Goal: Transaction & Acquisition: Purchase product/service

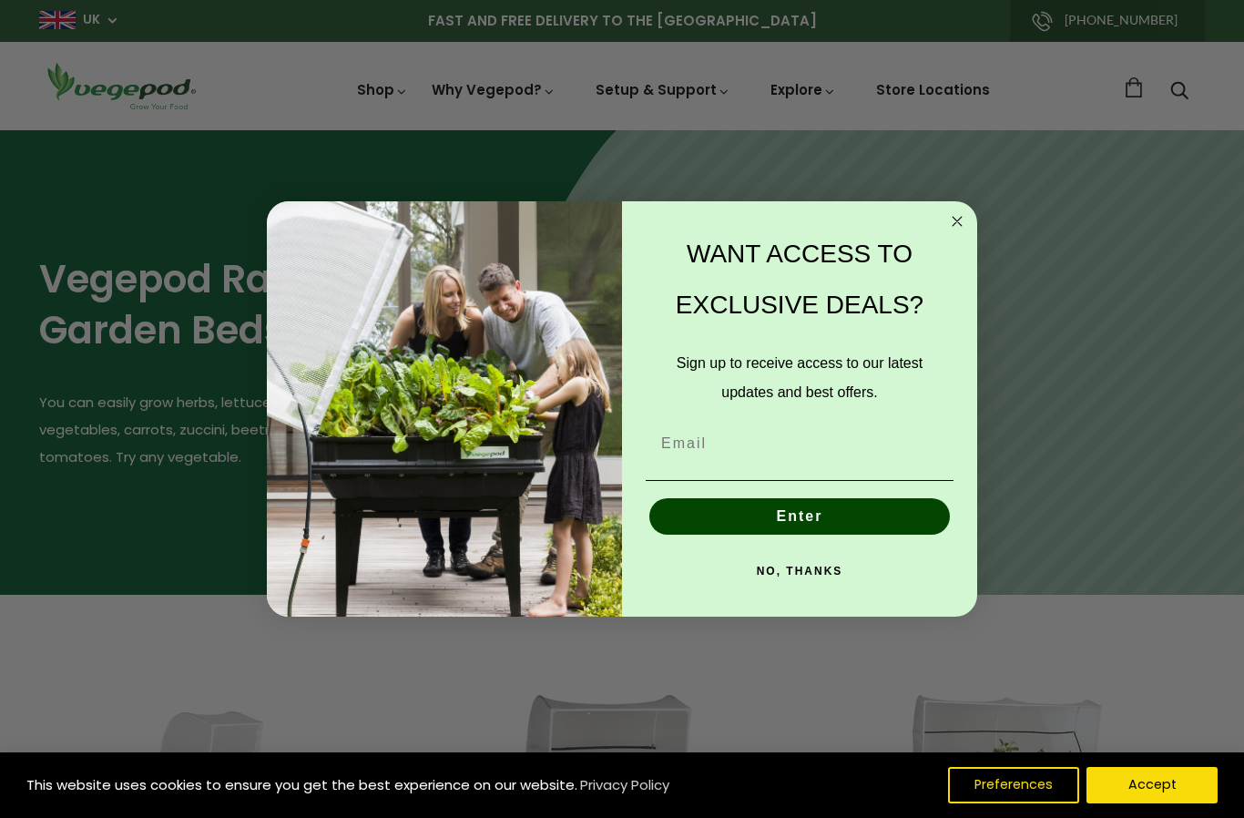
click at [961, 218] on icon "Close dialog" at bounding box center [957, 221] width 9 height 9
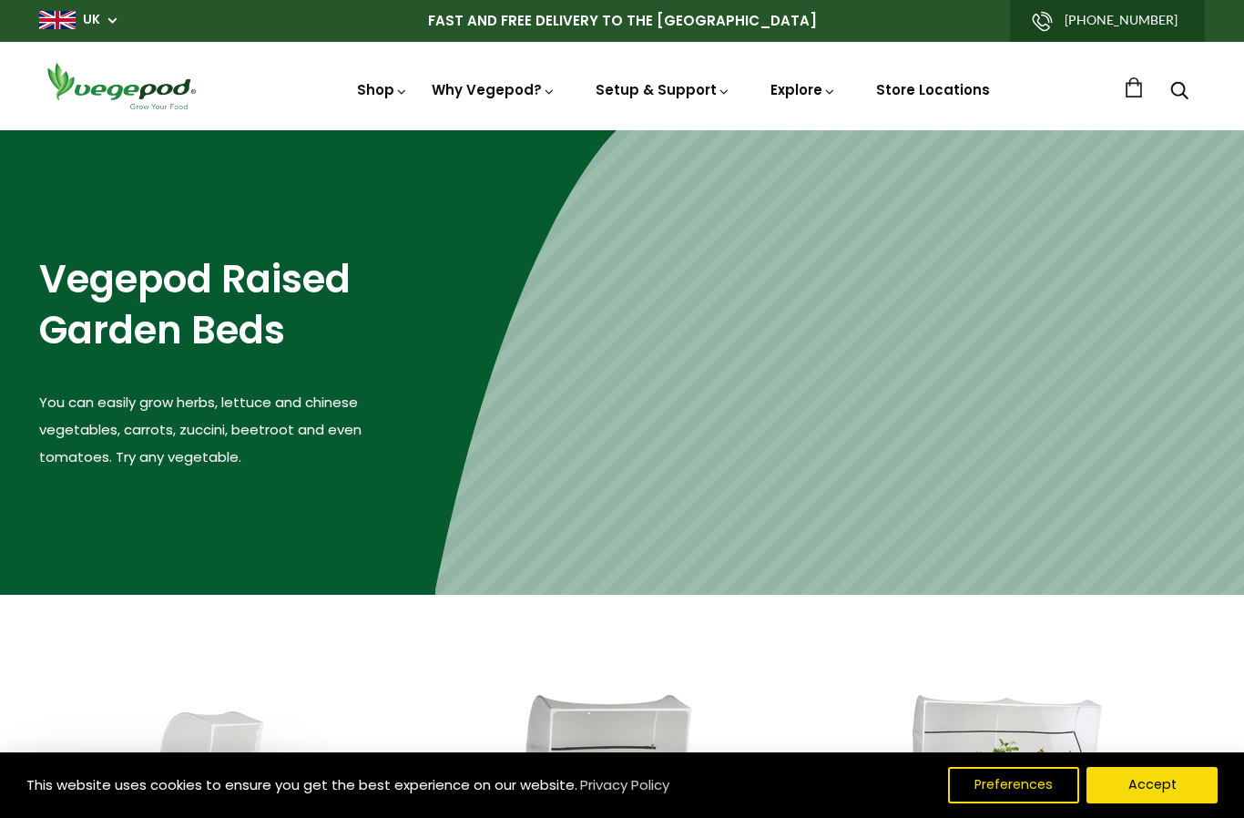
click at [622, 130] on span "Accessories & Other Products" at bounding box center [622, 130] width 0 height 0
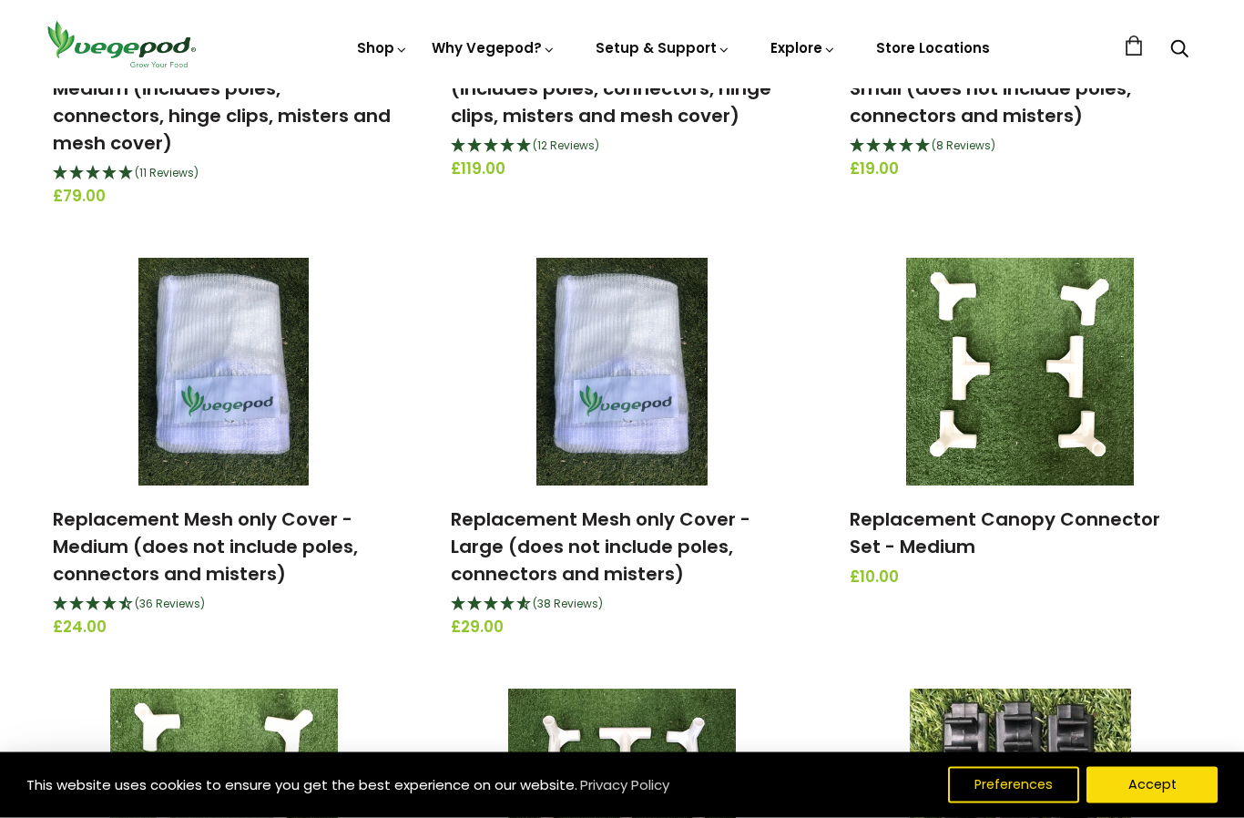
scroll to position [1376, 0]
click at [291, 533] on link "Replacement Mesh only Cover - Medium (does not include poles, connectors and mi…" at bounding box center [205, 547] width 305 height 80
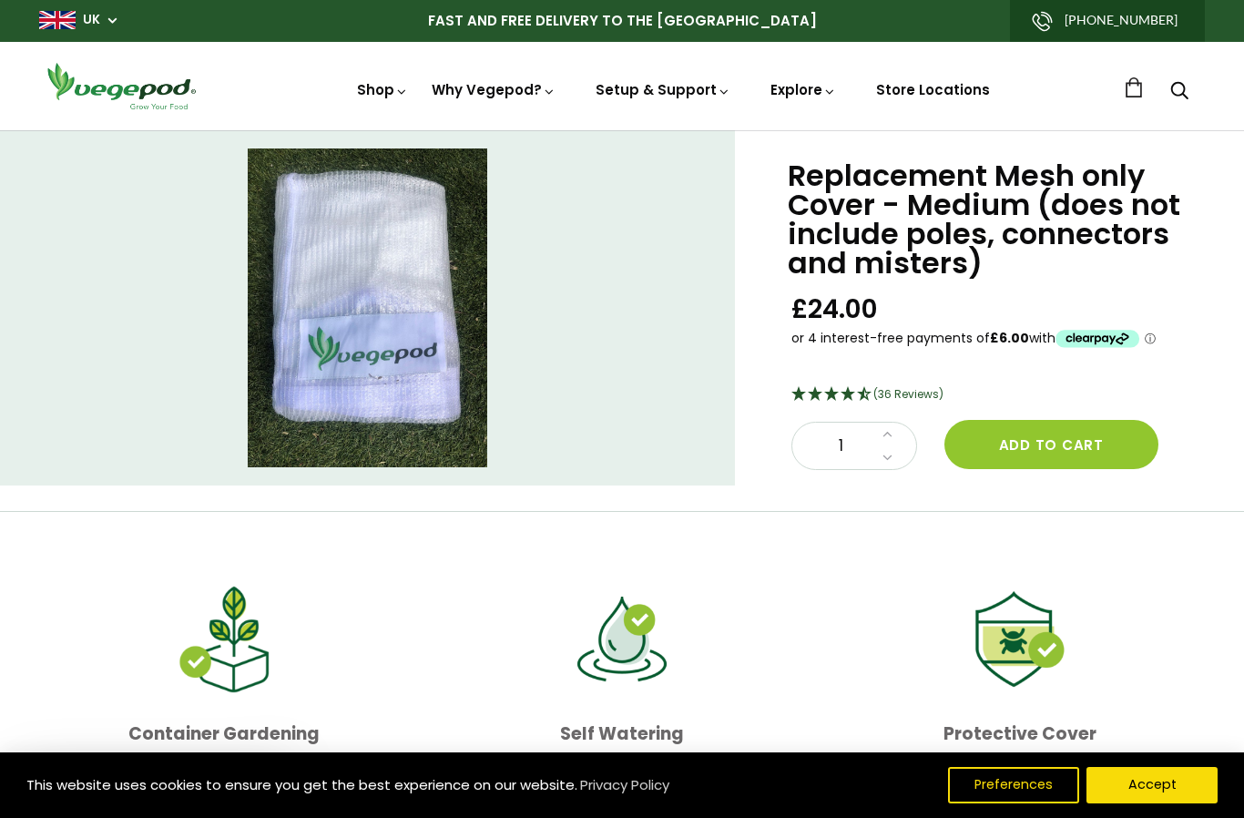
click at [1059, 445] on button "Add to cart" at bounding box center [1052, 444] width 214 height 49
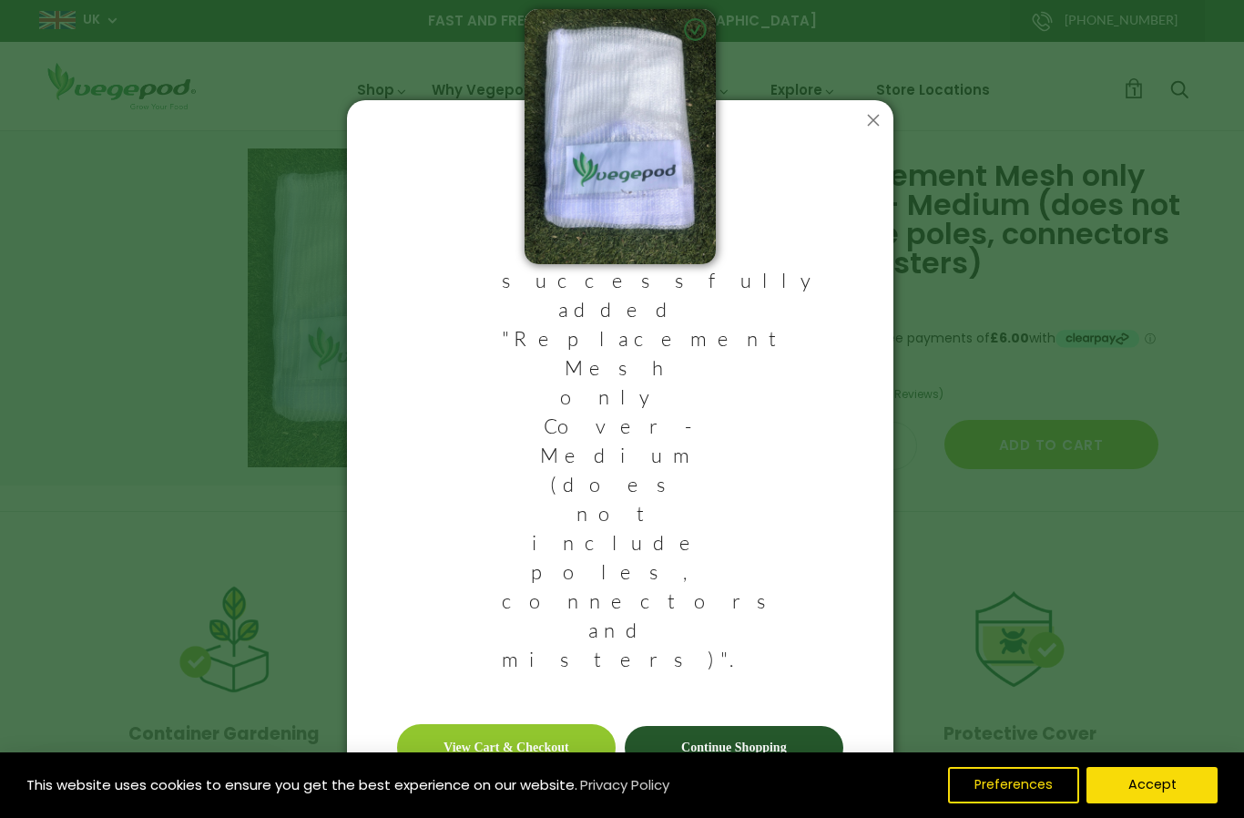
click at [752, 726] on link "Continue Shopping" at bounding box center [734, 748] width 219 height 44
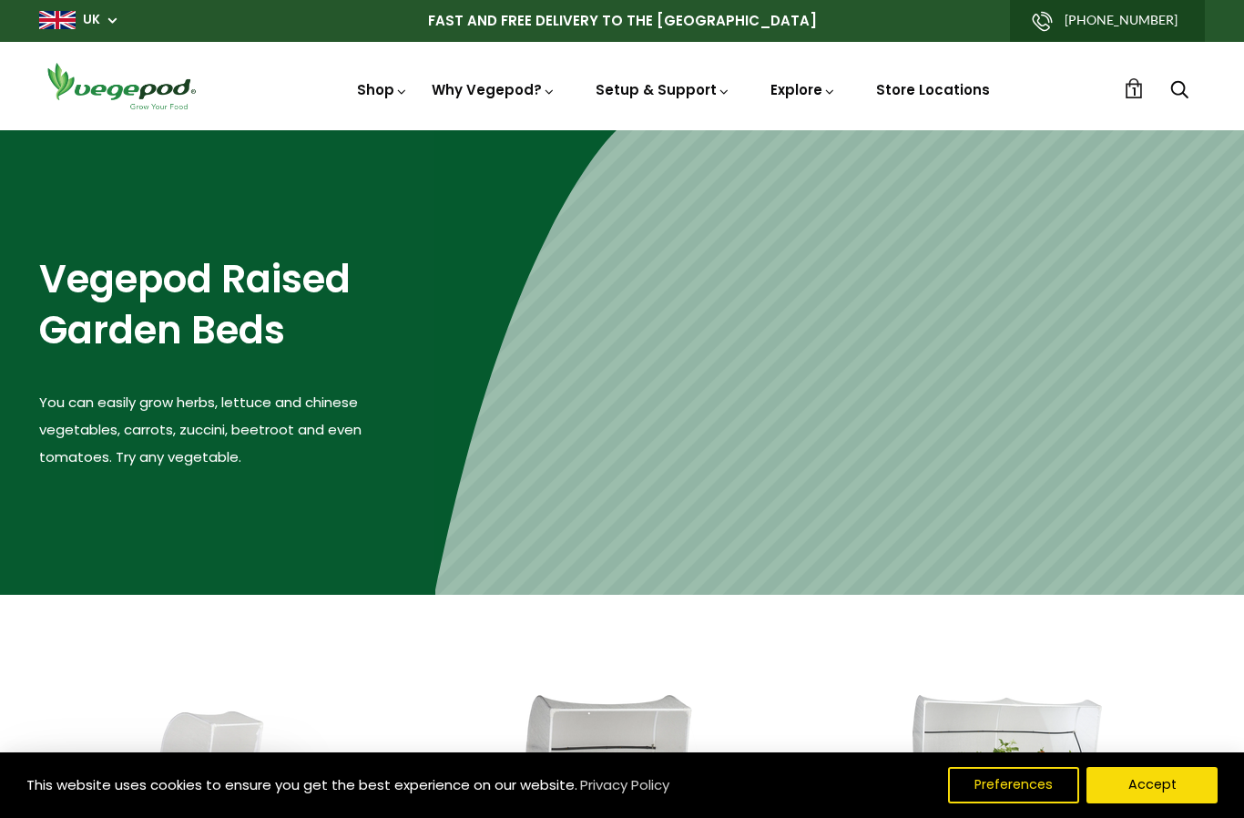
click at [622, 130] on span "Stands & Trolleys" at bounding box center [622, 130] width 0 height 0
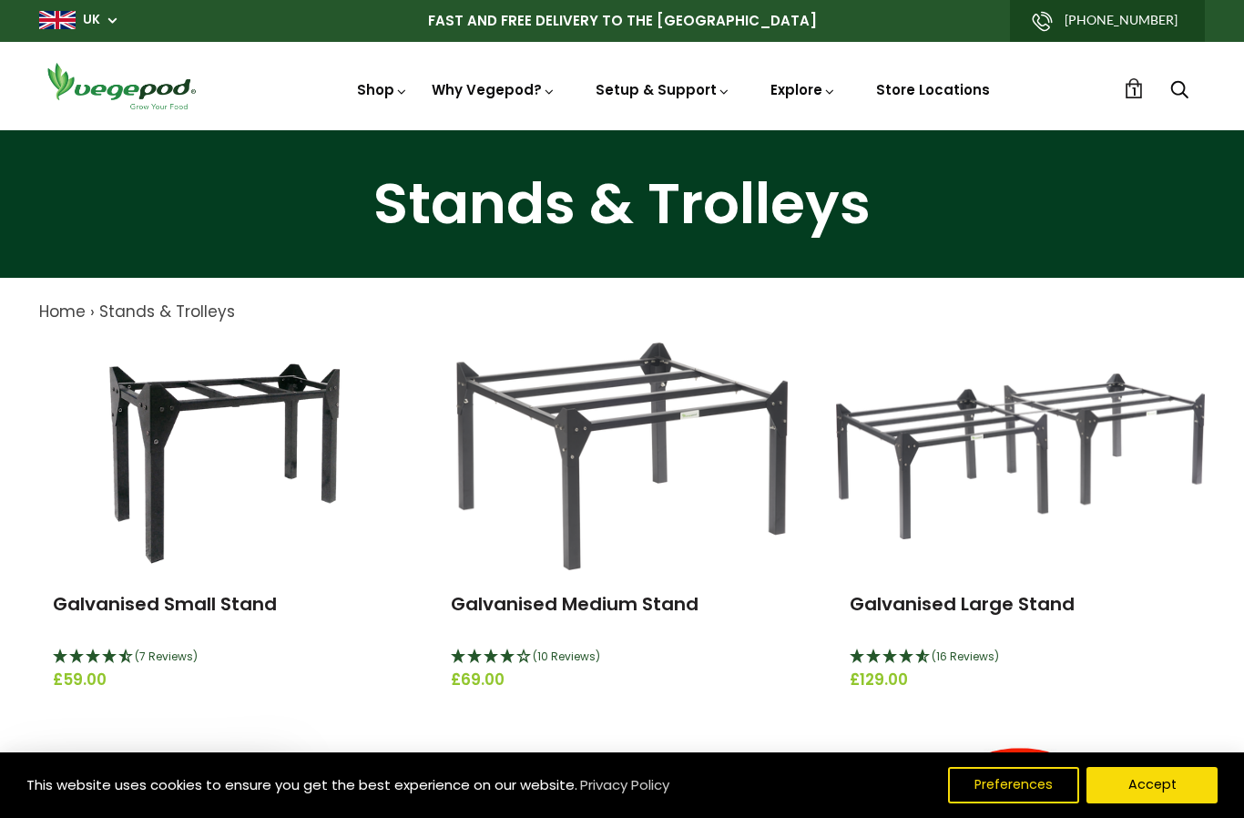
click at [1129, 93] on link "1" at bounding box center [1134, 88] width 20 height 20
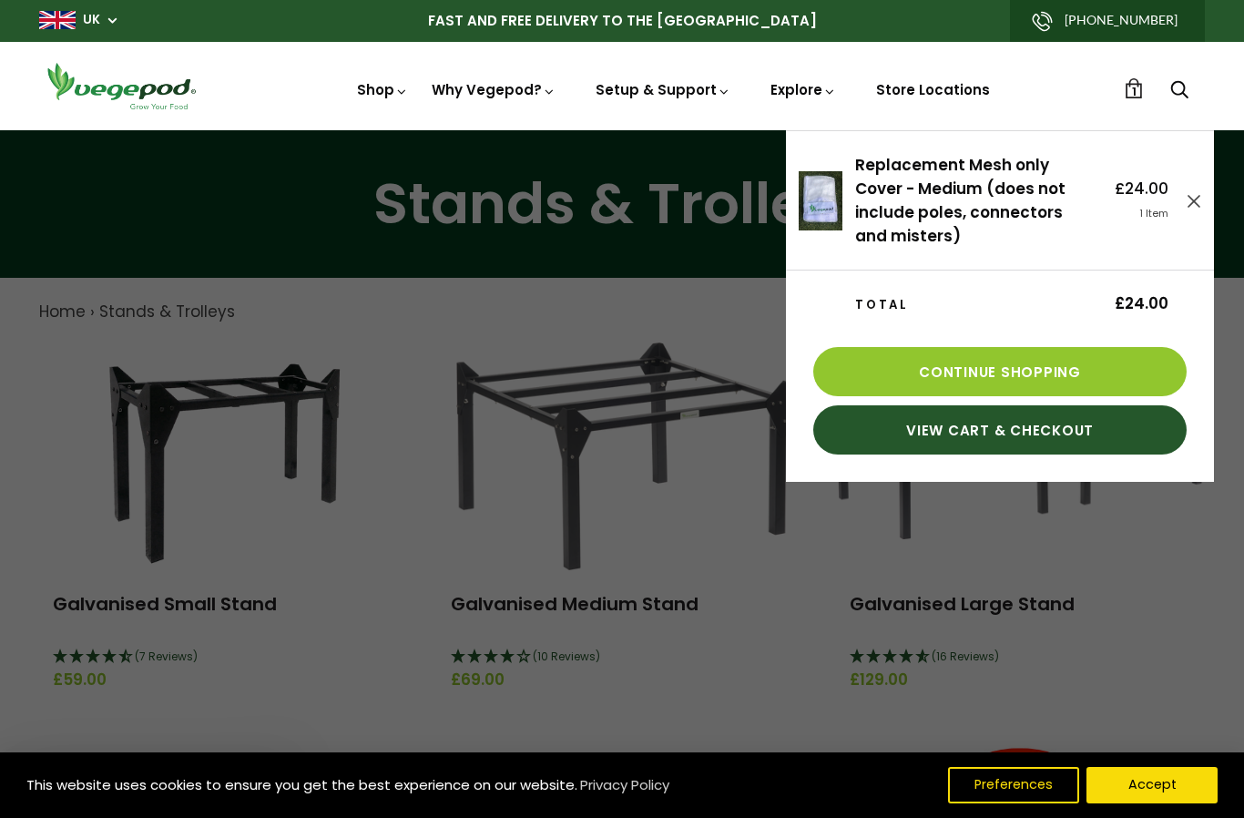
click at [985, 435] on link "View Cart & Checkout" at bounding box center [1001, 429] width 374 height 49
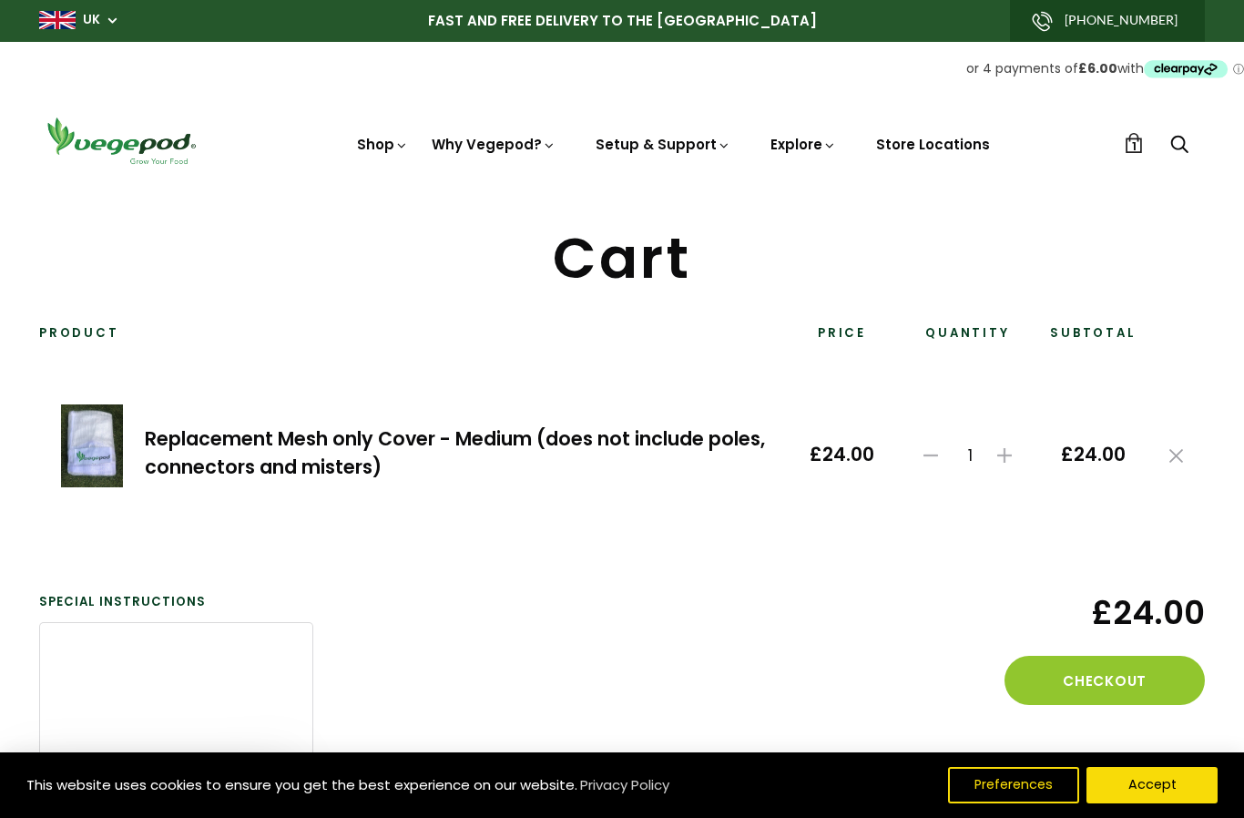
click at [622, 185] on img at bounding box center [622, 185] width 0 height 0
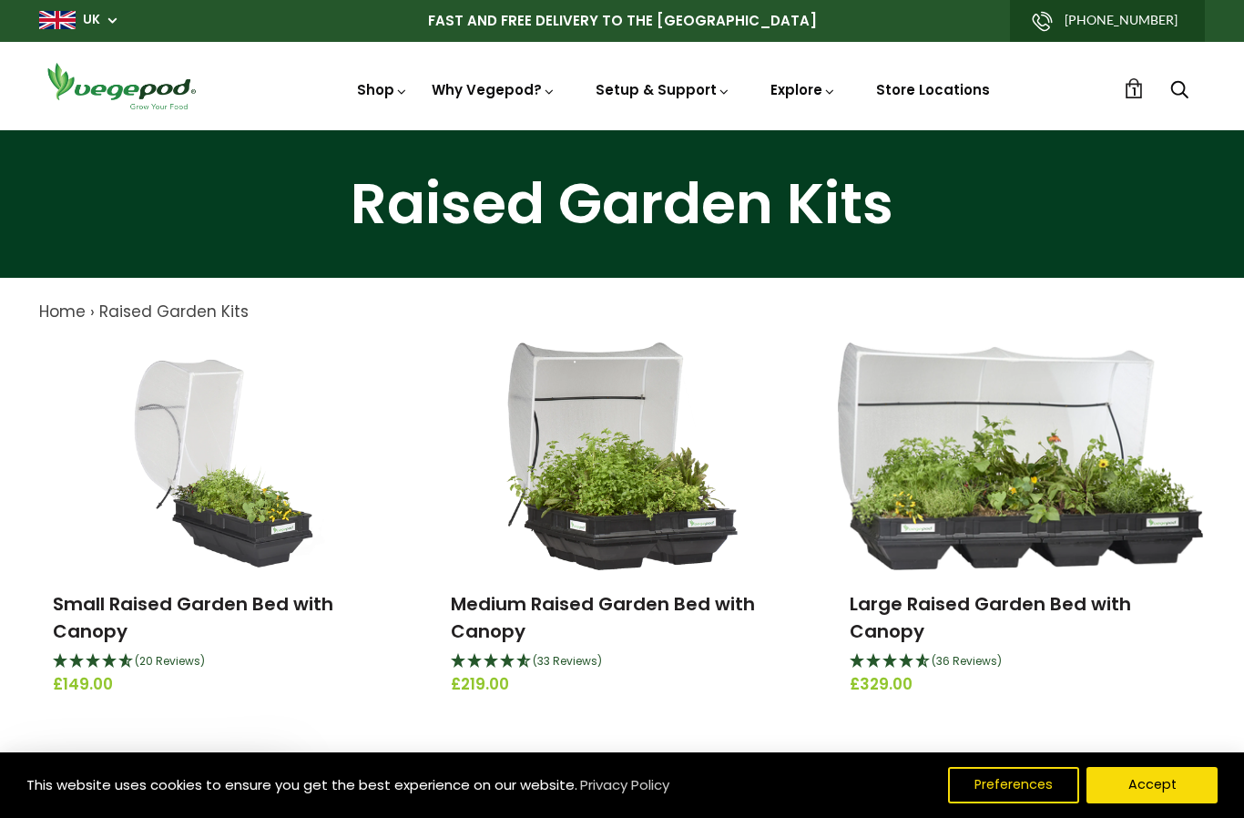
click at [1127, 96] on link "1" at bounding box center [1134, 88] width 20 height 20
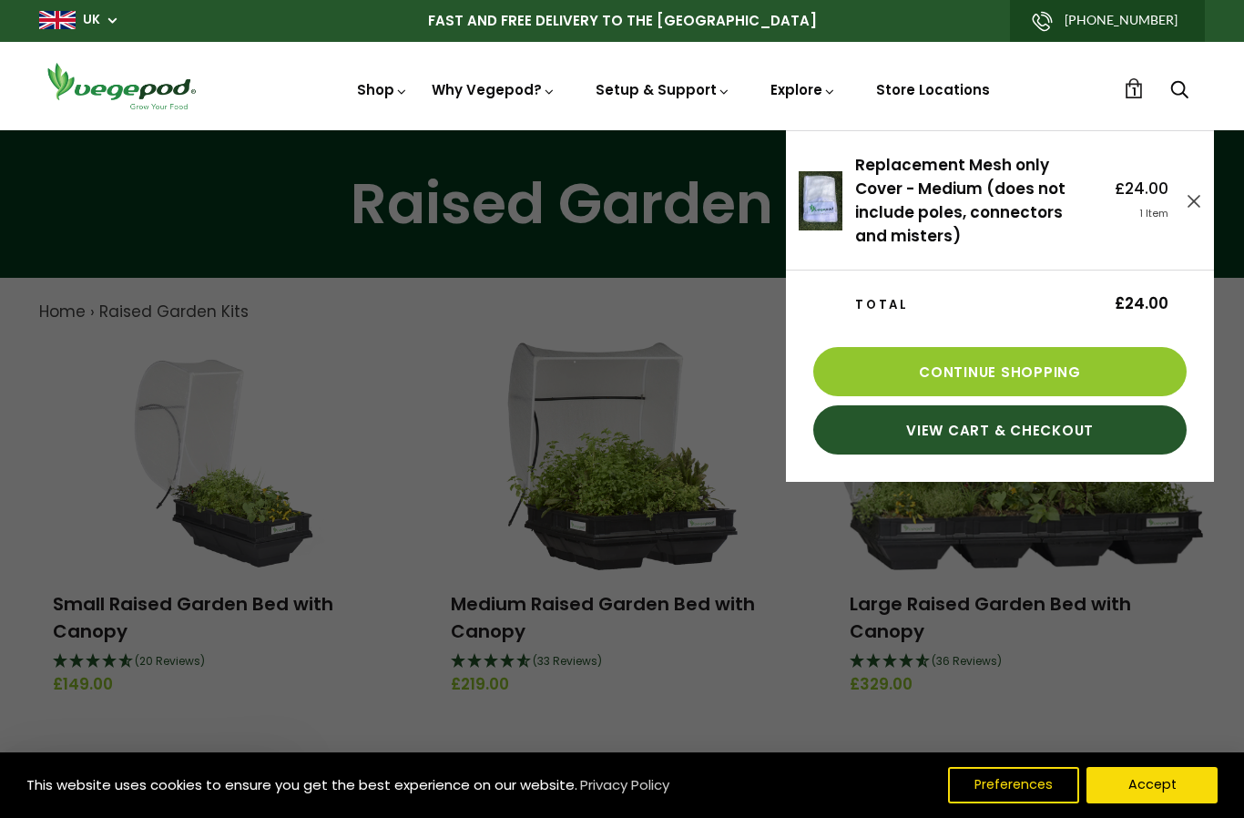
click at [1013, 431] on link "View Cart & Checkout" at bounding box center [1001, 429] width 374 height 49
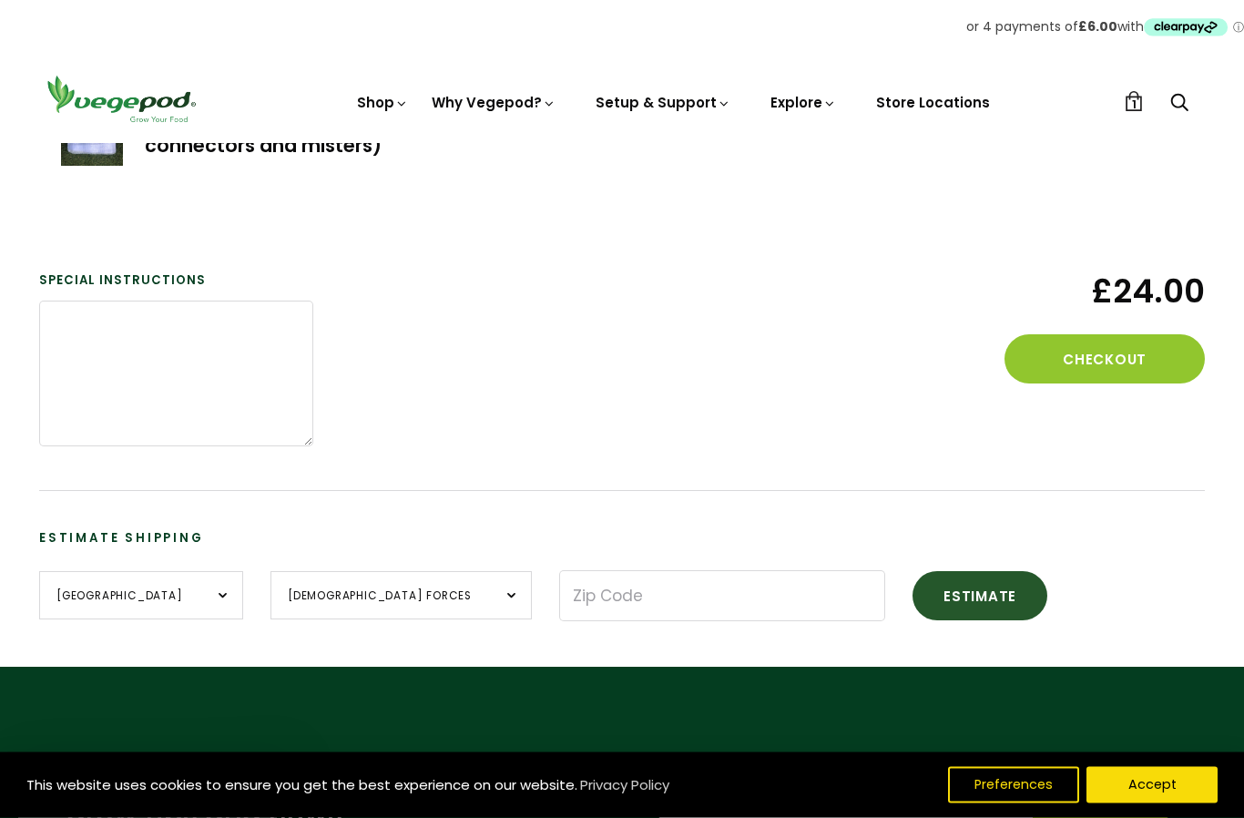
scroll to position [322, 0]
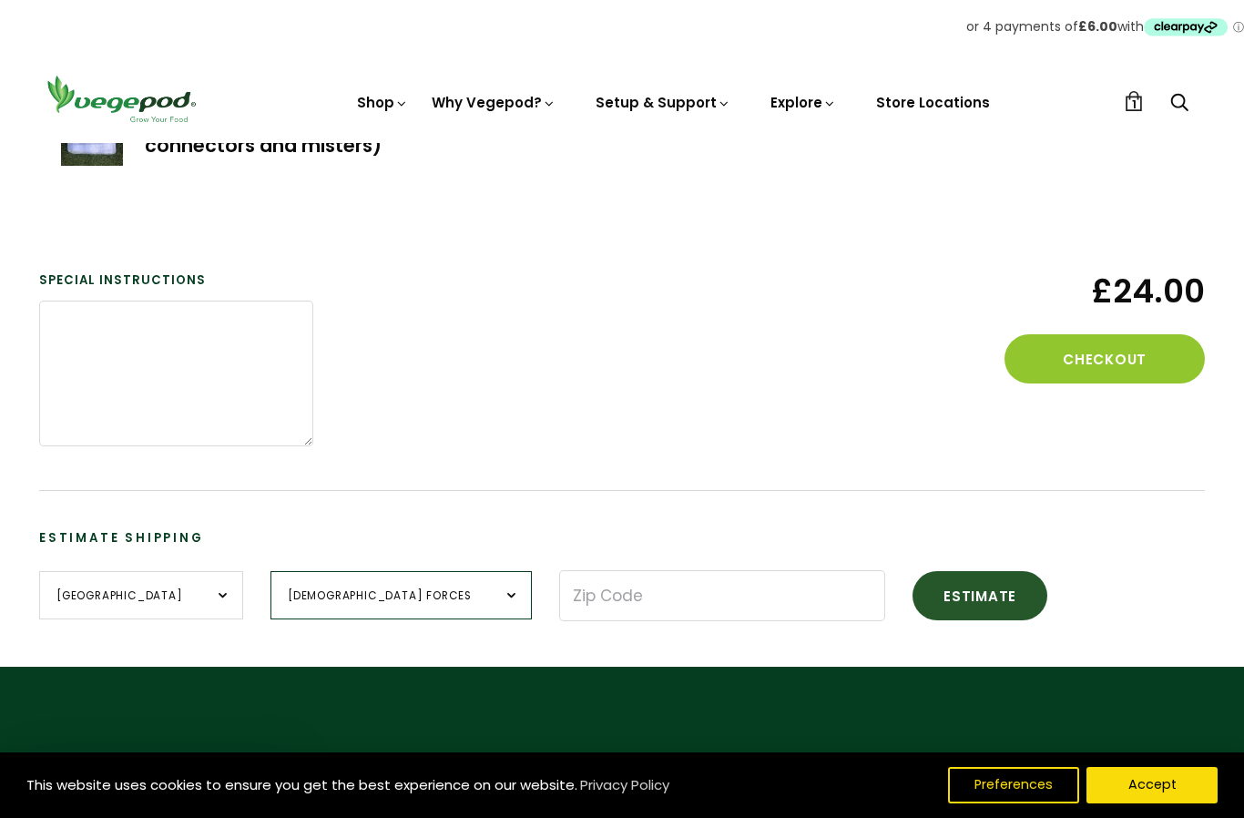
click at [404, 601] on select "[DEMOGRAPHIC_DATA] Forces [GEOGRAPHIC_DATA] [GEOGRAPHIC_DATA] [GEOGRAPHIC_DATA]…" at bounding box center [401, 595] width 261 height 48
select select "[GEOGRAPHIC_DATA]"
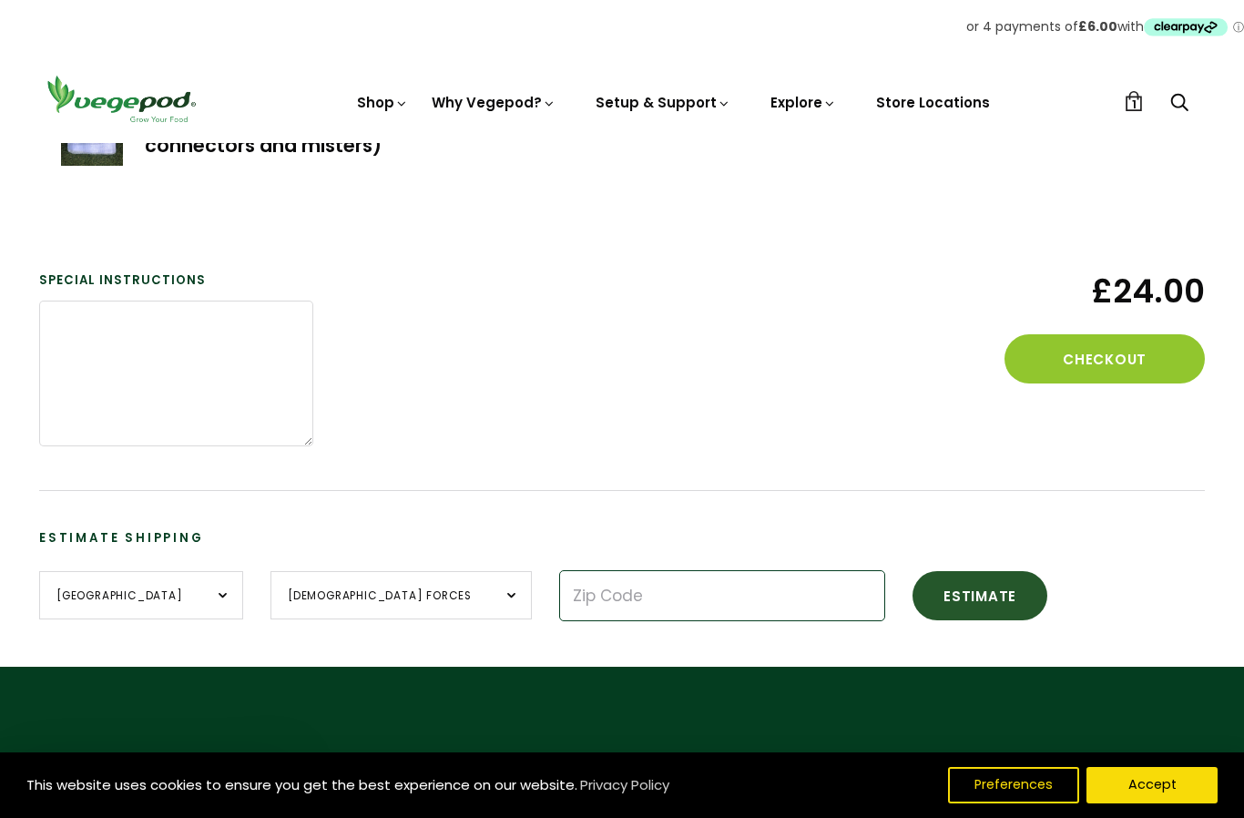
click at [559, 609] on input "Zip Code" at bounding box center [722, 595] width 326 height 51
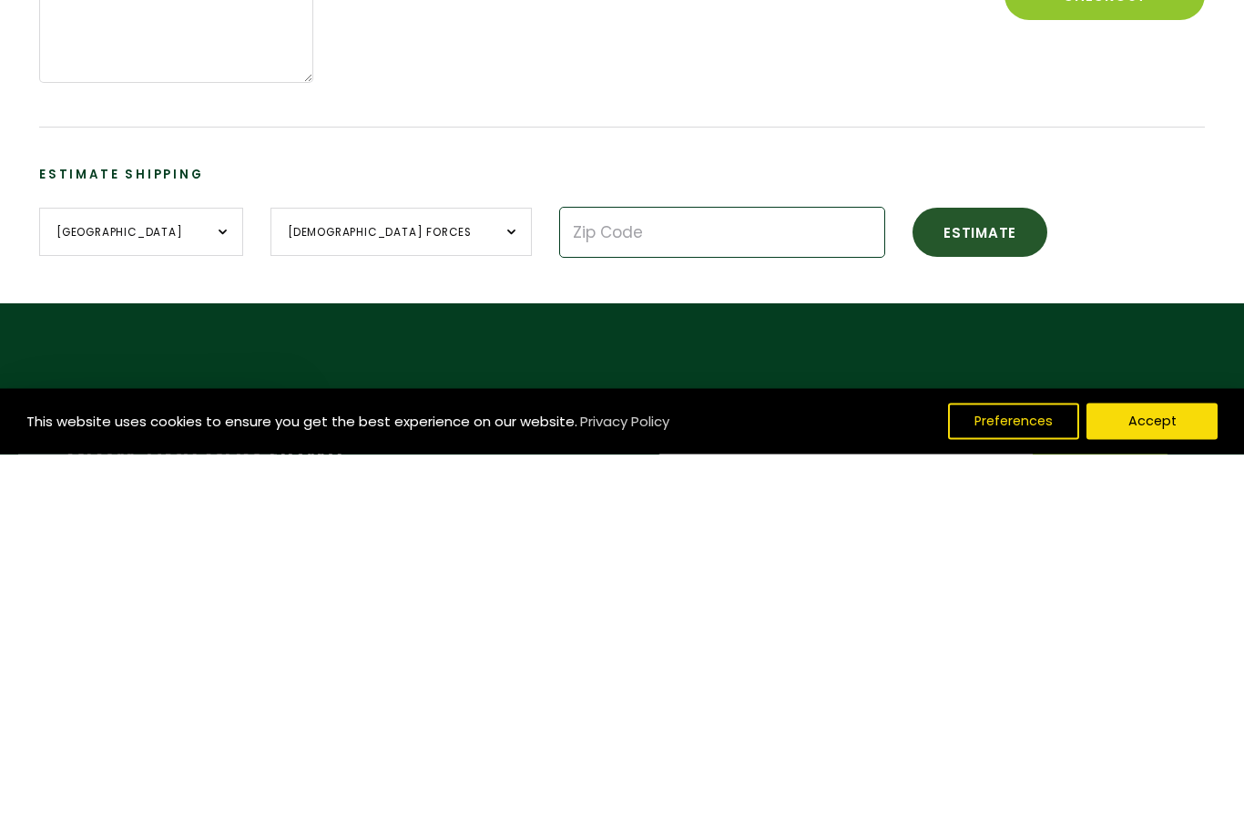
type input "HU19 2HN"
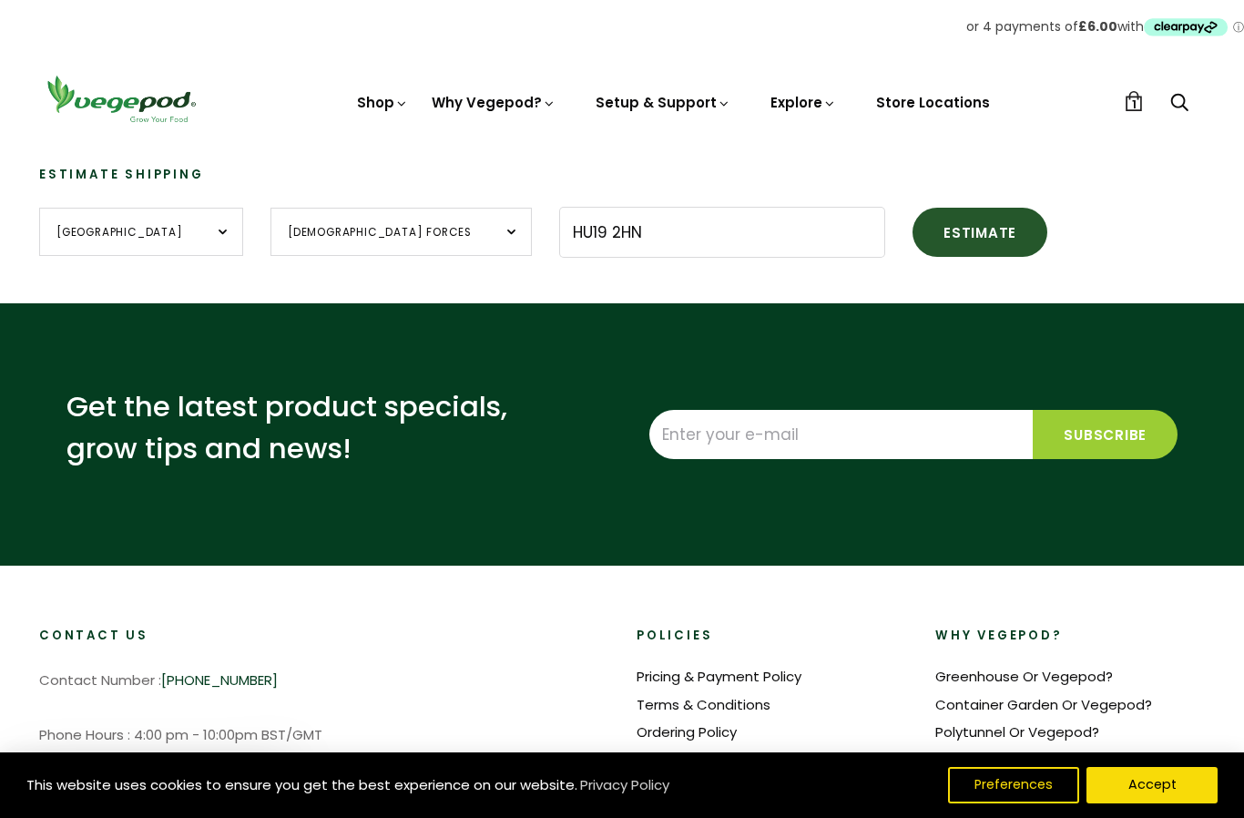
click at [913, 243] on button "Estimate" at bounding box center [980, 232] width 135 height 49
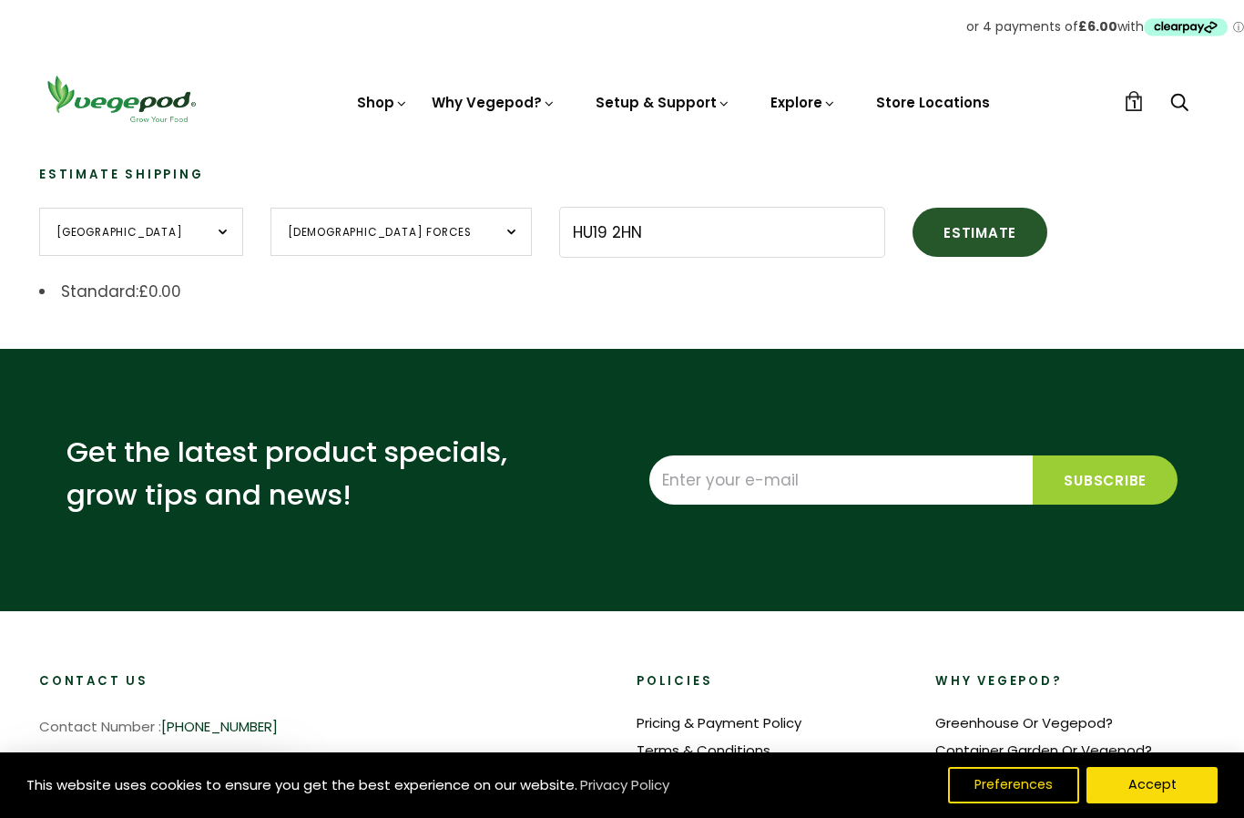
click at [913, 235] on button "Estimate" at bounding box center [980, 232] width 135 height 49
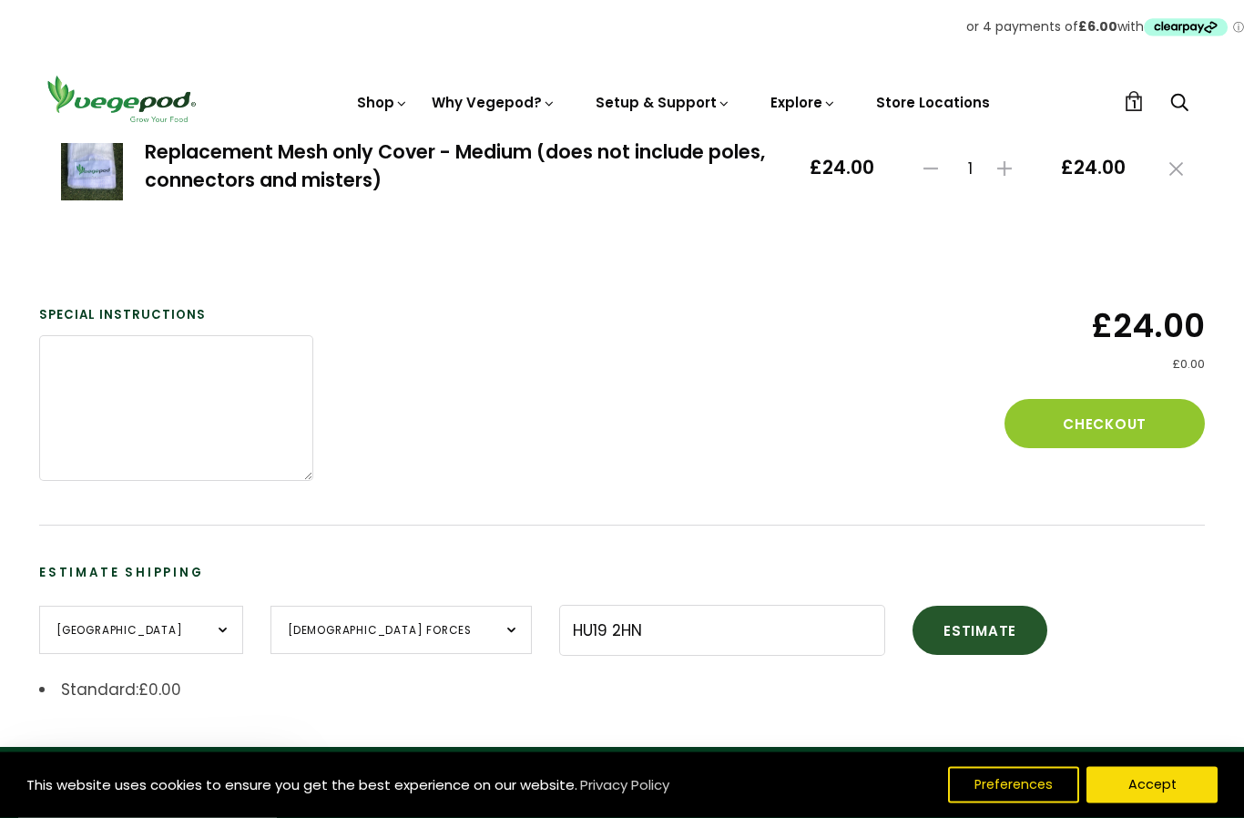
scroll to position [170, 0]
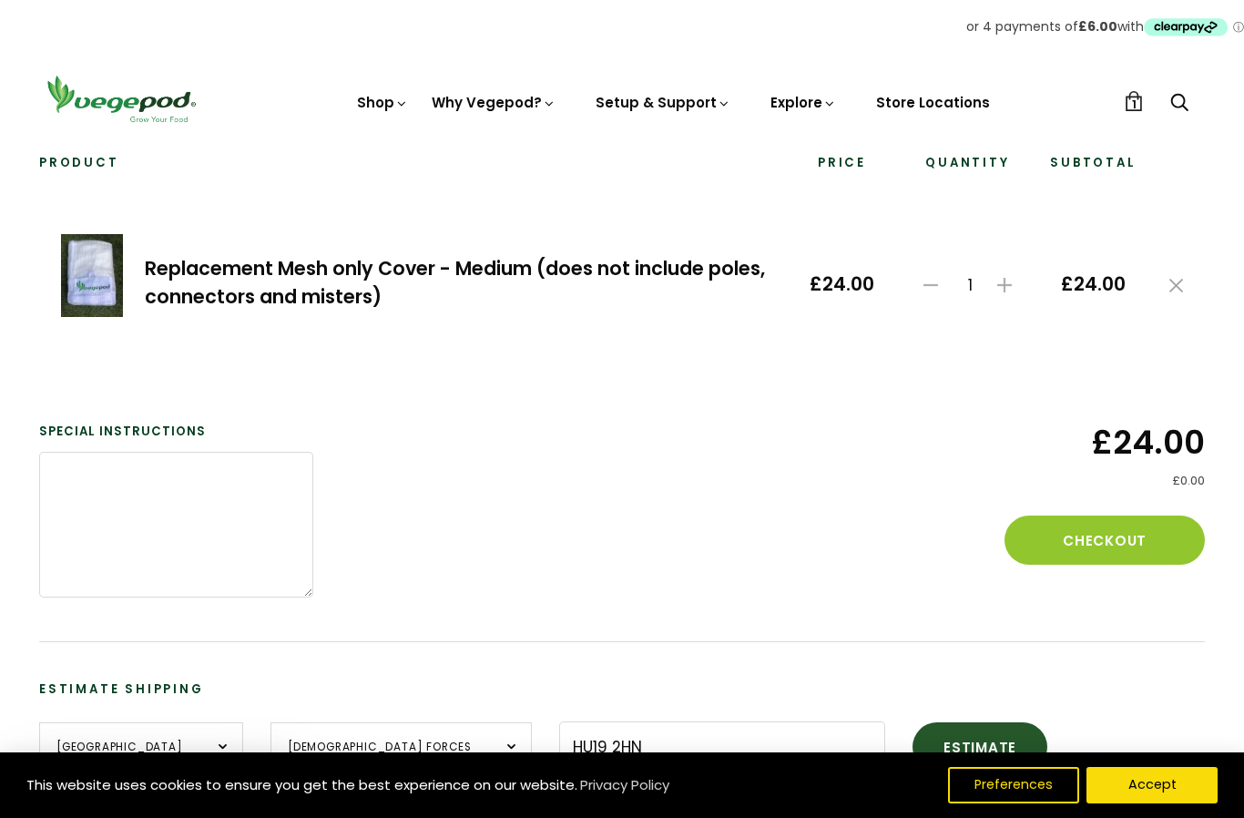
click at [1117, 537] on button "Checkout" at bounding box center [1105, 540] width 200 height 49
